Goal: Transaction & Acquisition: Purchase product/service

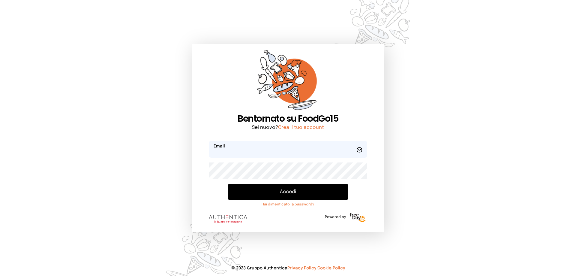
type input "**********"
click at [293, 196] on button "Accedi" at bounding box center [288, 192] width 120 height 16
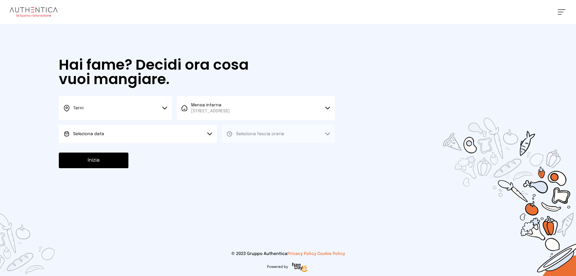
click at [100, 135] on span "Seleziona data" at bounding box center [88, 134] width 31 height 4
click at [103, 151] on span "[DATE], [DATE]" at bounding box center [87, 151] width 29 height 6
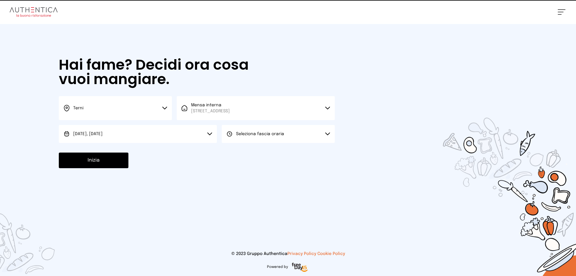
drag, startPoint x: 255, startPoint y: 134, endPoint x: 255, endPoint y: 145, distance: 11.4
click at [255, 134] on span "Seleziona fascia oraria" at bounding box center [260, 134] width 48 height 4
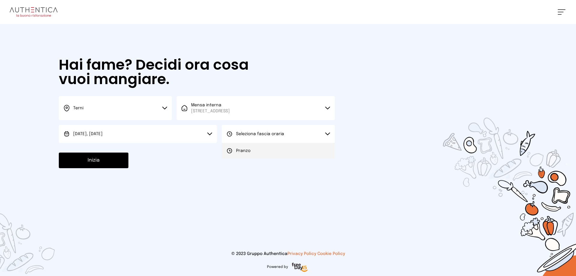
click at [256, 153] on li "Pranzo" at bounding box center [278, 151] width 113 height 16
click at [95, 162] on button "Inizia" at bounding box center [94, 160] width 70 height 16
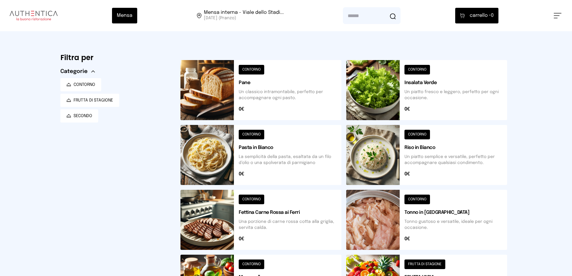
click at [483, 16] on span "carrello •" at bounding box center [479, 15] width 21 height 7
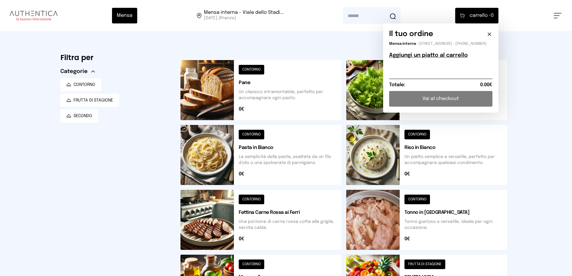
click at [215, 89] on button at bounding box center [260, 90] width 161 height 60
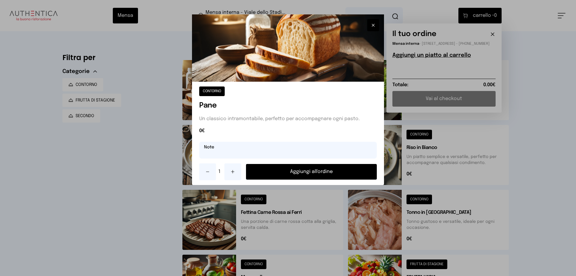
click at [218, 153] on input "text" at bounding box center [288, 150] width 178 height 17
type input "**********"
click at [324, 172] on button "Aggiungi all'ordine" at bounding box center [311, 172] width 131 height 16
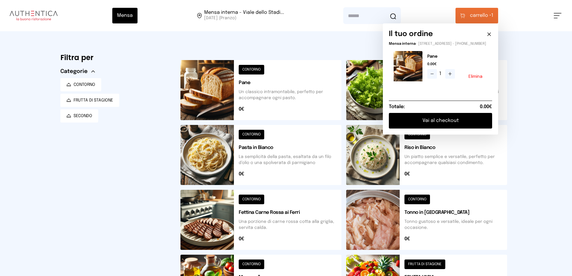
click at [456, 165] on button at bounding box center [426, 155] width 161 height 60
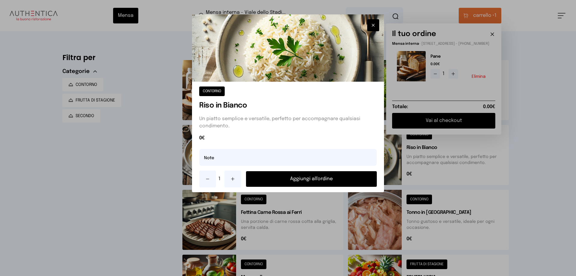
click at [424, 225] on div at bounding box center [288, 138] width 576 height 276
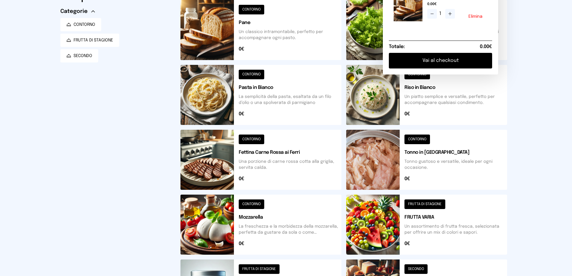
scroll to position [150, 0]
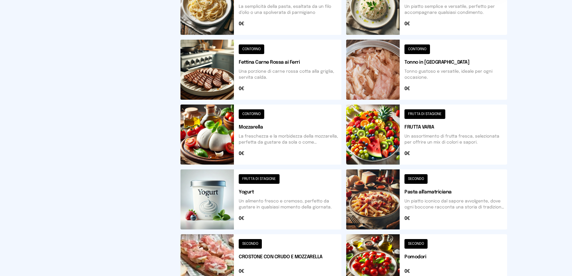
click at [418, 135] on button at bounding box center [426, 134] width 161 height 60
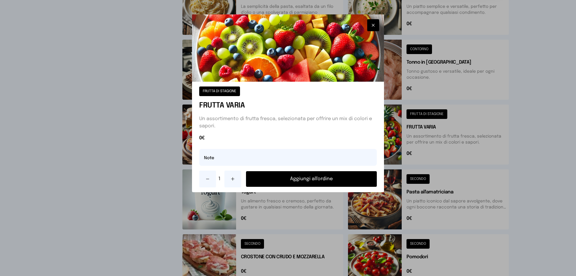
drag, startPoint x: 232, startPoint y: 181, endPoint x: 231, endPoint y: 178, distance: 3.1
click at [232, 178] on icon at bounding box center [232, 178] width 5 height 5
click at [220, 161] on input "text" at bounding box center [288, 157] width 178 height 17
type input "**********"
click at [337, 175] on button "Aggiungi all'ordine" at bounding box center [311, 179] width 131 height 16
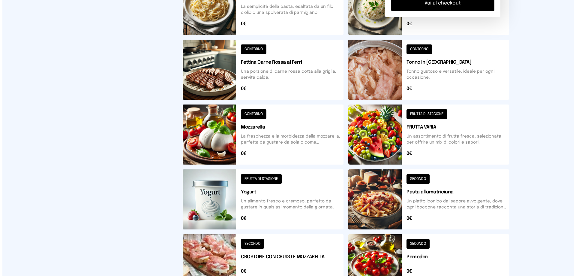
scroll to position [0, 0]
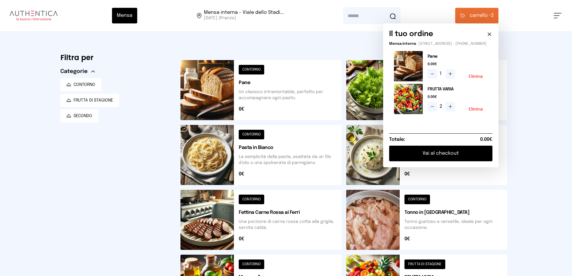
click at [454, 157] on button "Vai al checkout" at bounding box center [440, 154] width 103 height 16
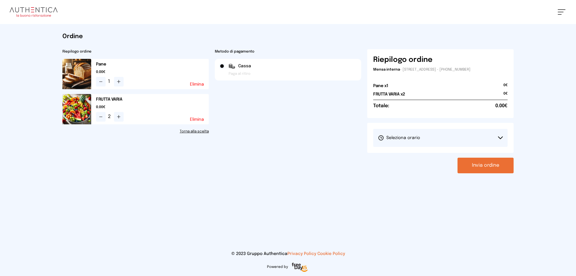
click at [416, 136] on span "Seleziona orario" at bounding box center [399, 138] width 42 height 6
drag, startPoint x: 414, startPoint y: 153, endPoint x: 430, endPoint y: 158, distance: 17.0
click at [414, 153] on span "1° Turno (13:00 - 15:00)" at bounding box center [400, 155] width 45 height 6
click at [476, 167] on button "Invia ordine" at bounding box center [486, 166] width 56 height 16
